Goal: Check status: Verify the current state of an ongoing process or item

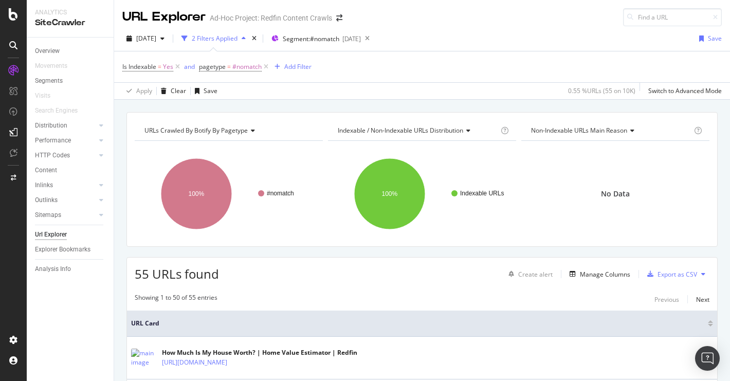
scroll to position [693, 0]
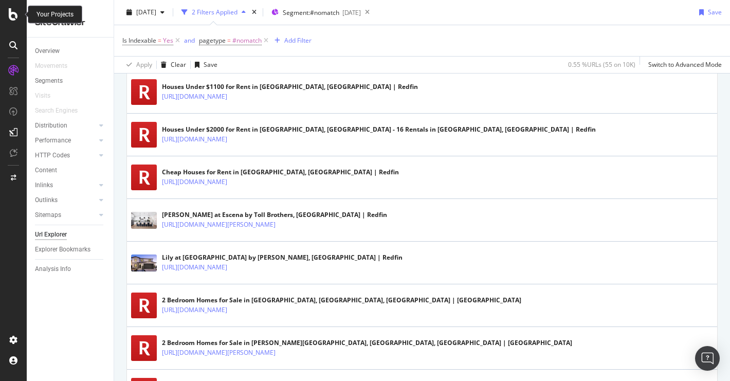
click at [9, 14] on icon at bounding box center [13, 14] width 9 height 12
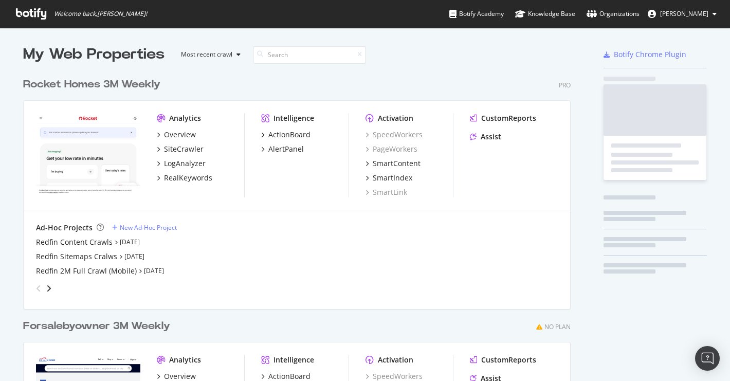
scroll to position [381, 730]
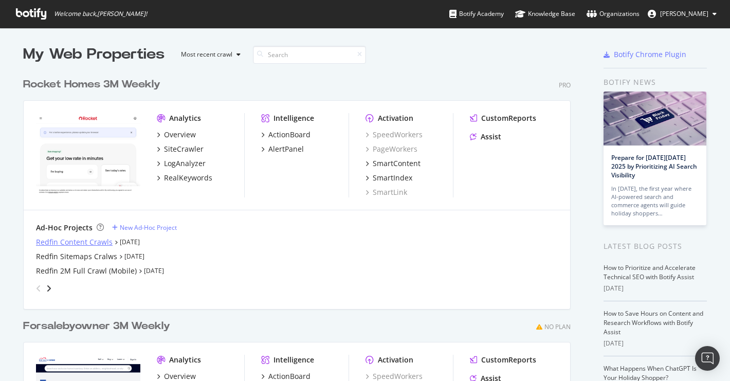
click at [74, 244] on div "Redfin Content Crawls" at bounding box center [74, 242] width 77 height 10
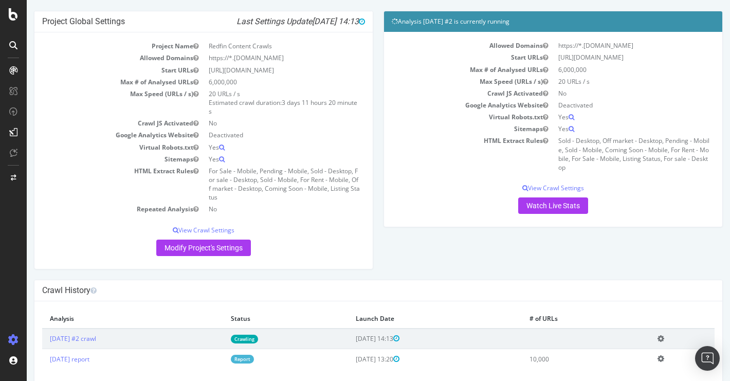
scroll to position [59, 0]
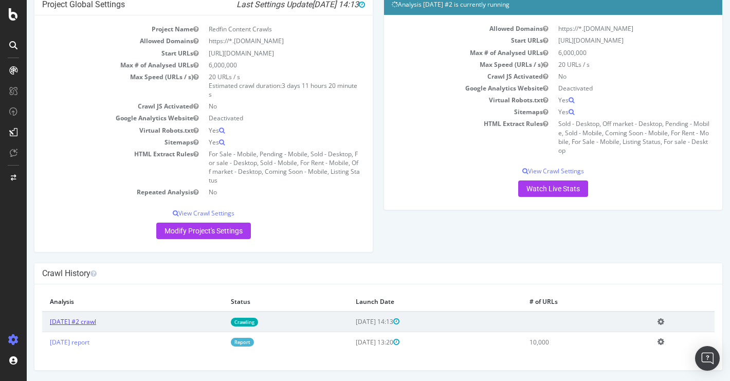
click at [85, 325] on link "[DATE] #2 crawl" at bounding box center [73, 321] width 46 height 9
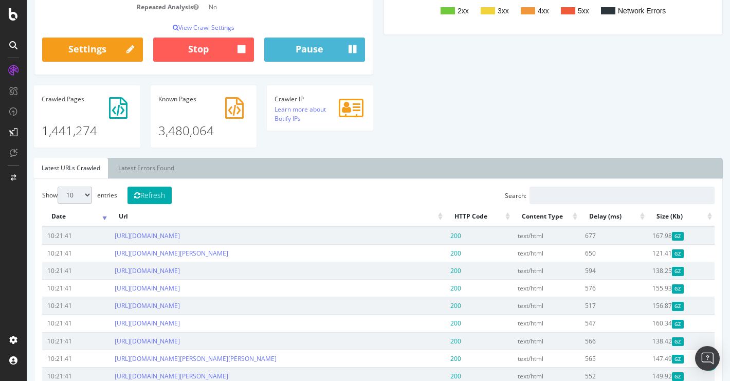
scroll to position [273, 0]
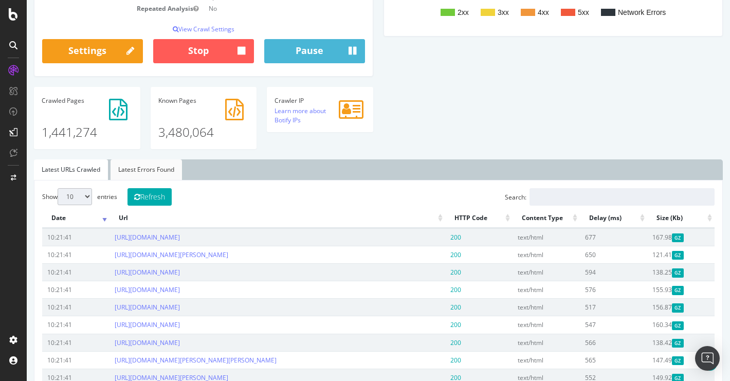
click at [145, 172] on link "Latest Errors Found" at bounding box center [146, 169] width 71 height 21
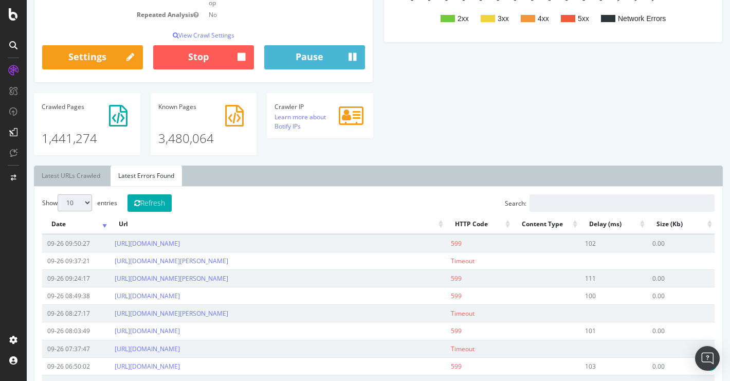
scroll to position [264, 0]
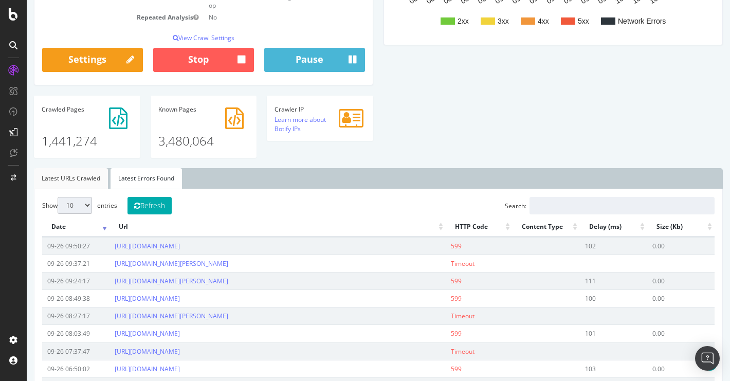
click at [75, 177] on link "Latest URLs Crawled" at bounding box center [71, 178] width 74 height 21
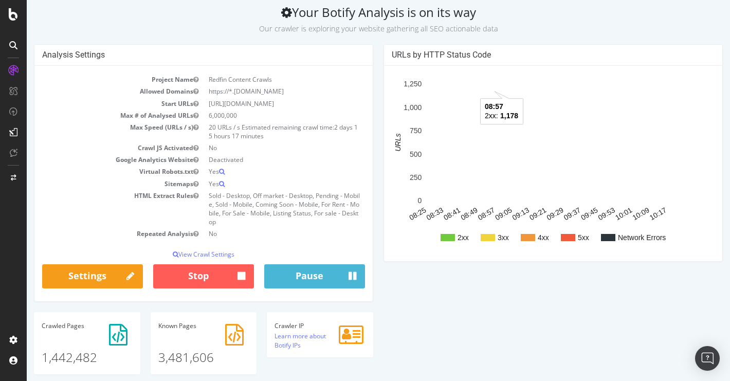
scroll to position [57, 0]
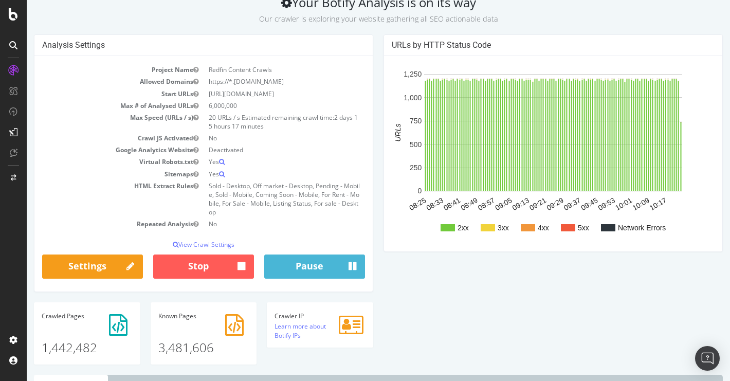
drag, startPoint x: 334, startPoint y: 114, endPoint x: 349, endPoint y: 115, distance: 15.0
click at [349, 115] on td "20 URLs / s Estimated remaining crawl time: 2 days 15 hours 17 minutes" at bounding box center [284, 122] width 161 height 21
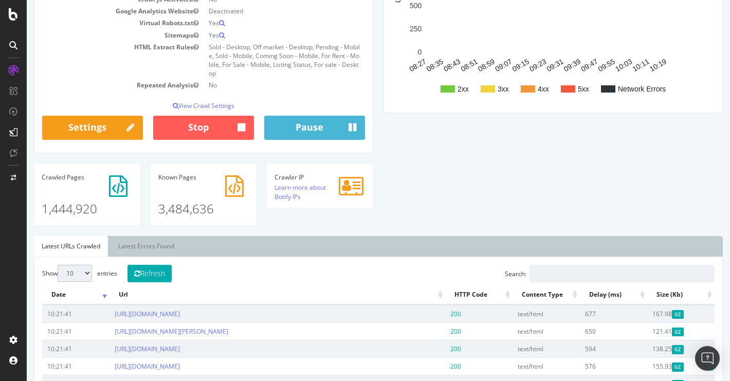
scroll to position [157, 0]
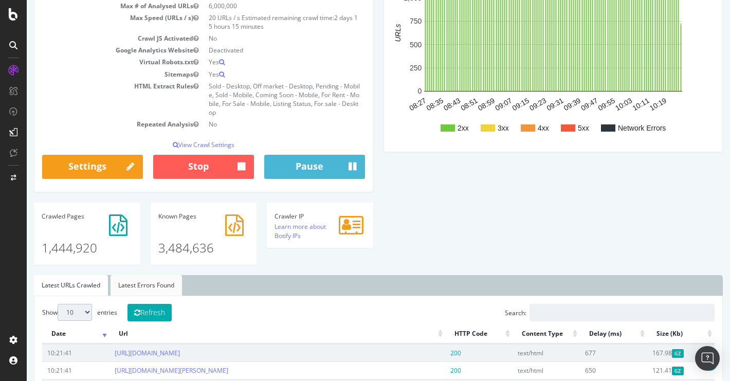
click at [159, 287] on link "Latest Errors Found" at bounding box center [146, 285] width 71 height 21
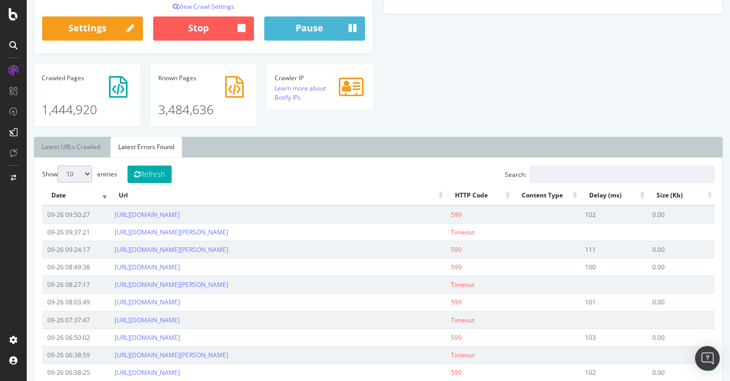
scroll to position [296, 0]
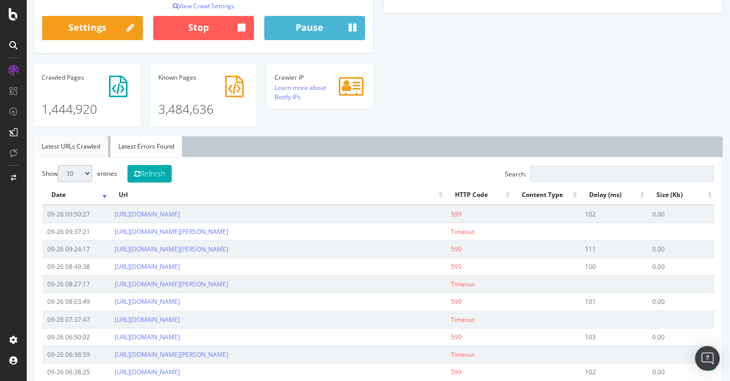
click at [59, 146] on link "Latest URLs Crawled" at bounding box center [71, 146] width 74 height 21
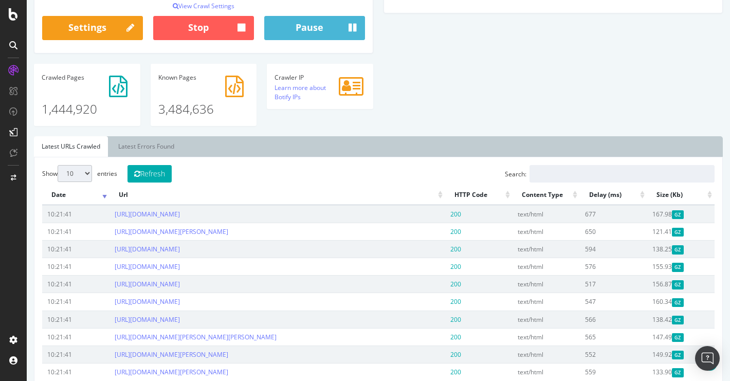
click at [617, 196] on th "Delay (ms)" at bounding box center [613, 195] width 67 height 20
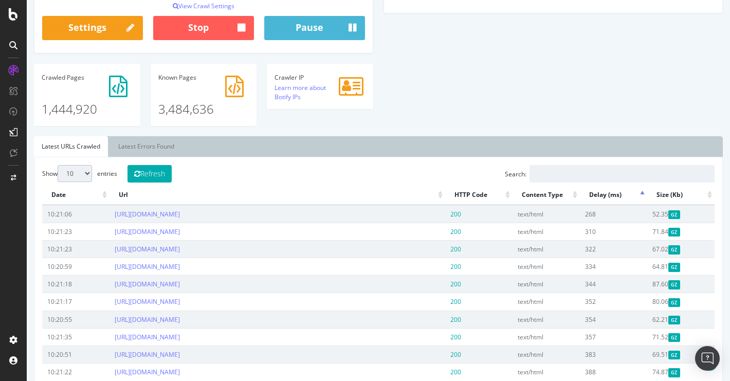
click at [617, 196] on th "Delay (ms)" at bounding box center [613, 195] width 67 height 20
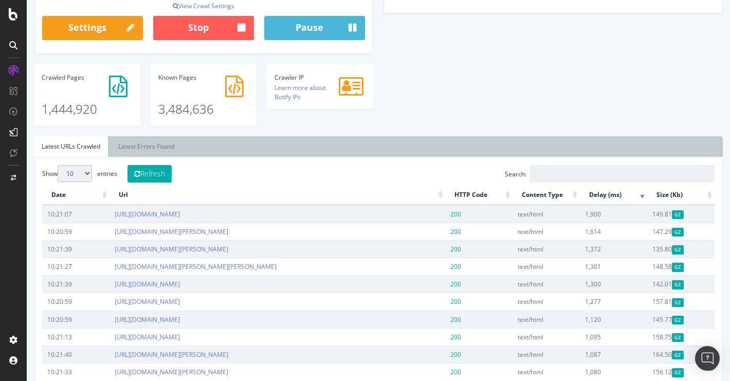
click at [640, 196] on th "Delay (ms)" at bounding box center [613, 195] width 67 height 20
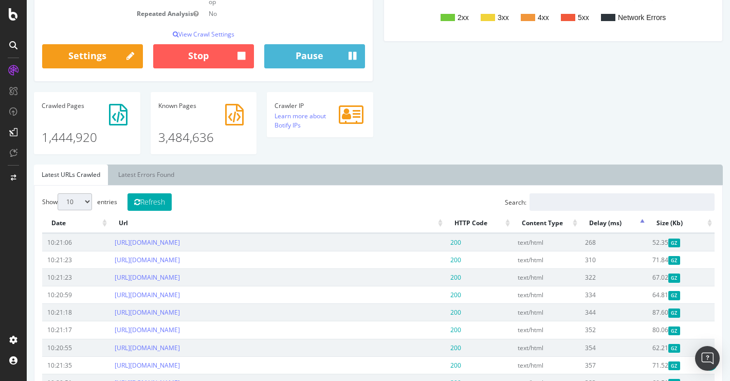
scroll to position [273, 0]
